Goal: Navigation & Orientation: Find specific page/section

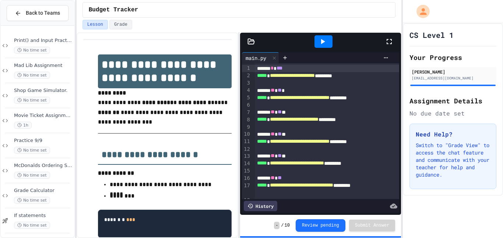
click at [392, 39] on icon at bounding box center [389, 41] width 5 height 5
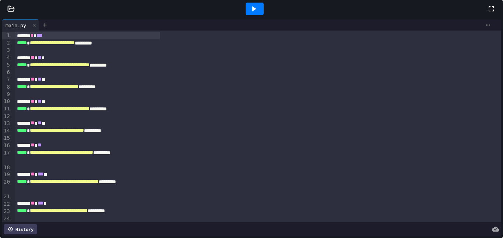
scroll to position [53, 0]
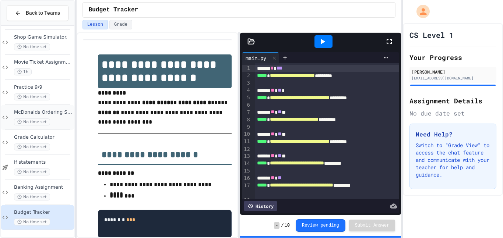
click at [49, 106] on div "McDonalds Ordering System No time set" at bounding box center [38, 117] width 74 height 25
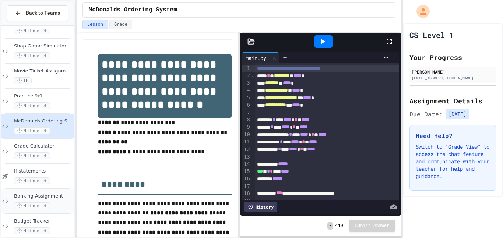
scroll to position [53, 0]
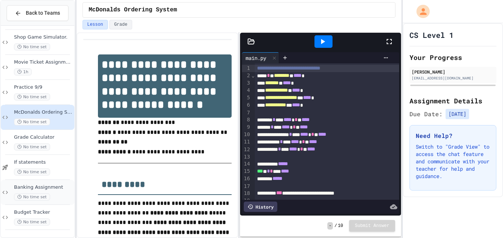
click at [44, 198] on span "No time set" at bounding box center [32, 197] width 36 height 7
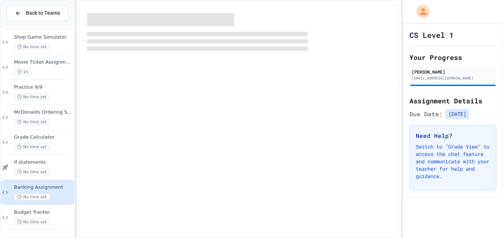
scroll to position [45, 0]
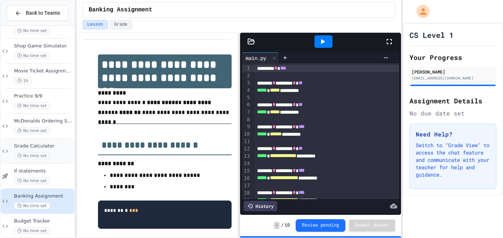
click at [58, 148] on span "Grade Calculator" at bounding box center [43, 146] width 59 height 6
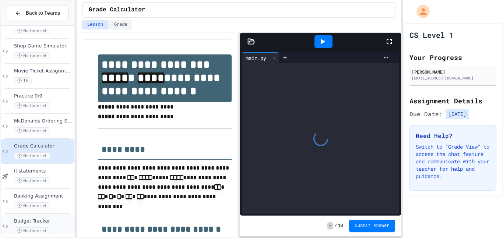
click at [57, 219] on span "Budget Tracker" at bounding box center [43, 222] width 59 height 6
